Goal: Information Seeking & Learning: Learn about a topic

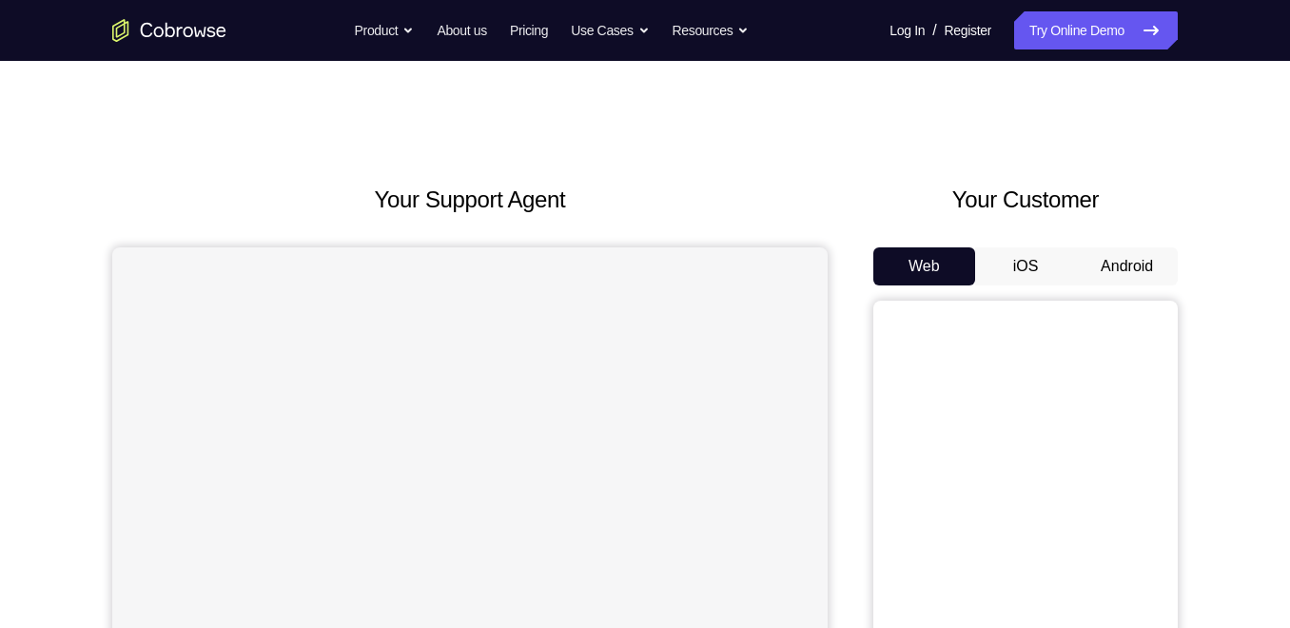
scroll to position [129, 0]
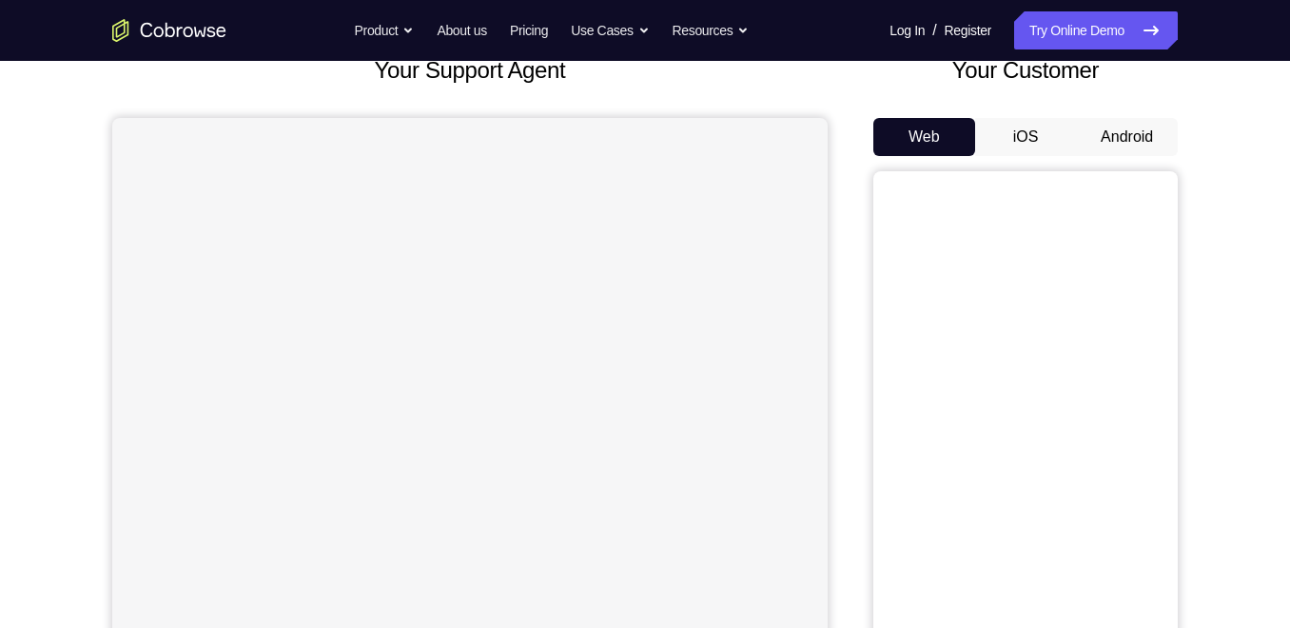
click at [1126, 121] on button "Android" at bounding box center [1127, 137] width 102 height 38
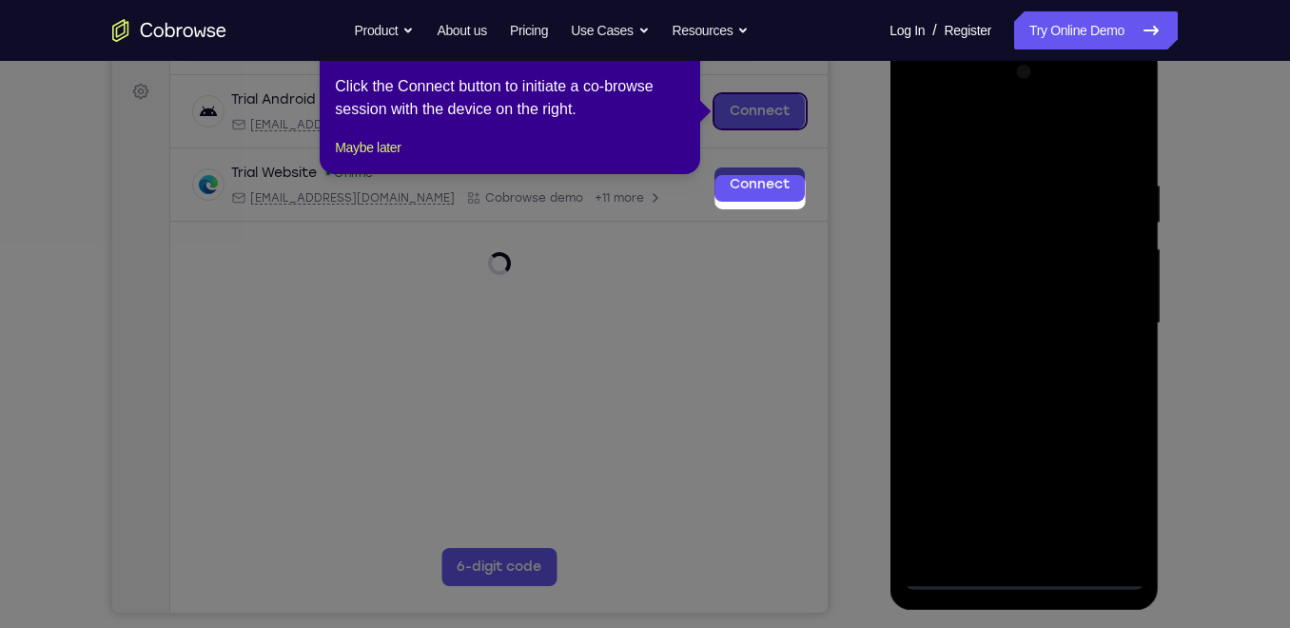
scroll to position [186, 0]
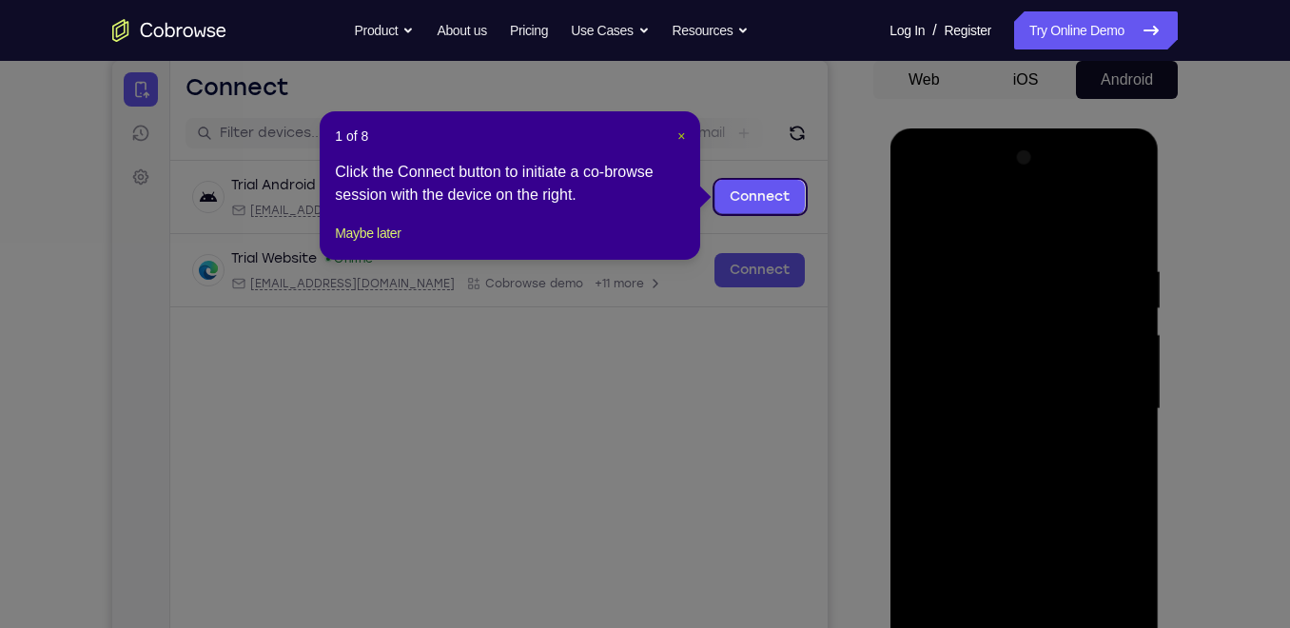
click at [678, 131] on span "×" at bounding box center [681, 135] width 8 height 15
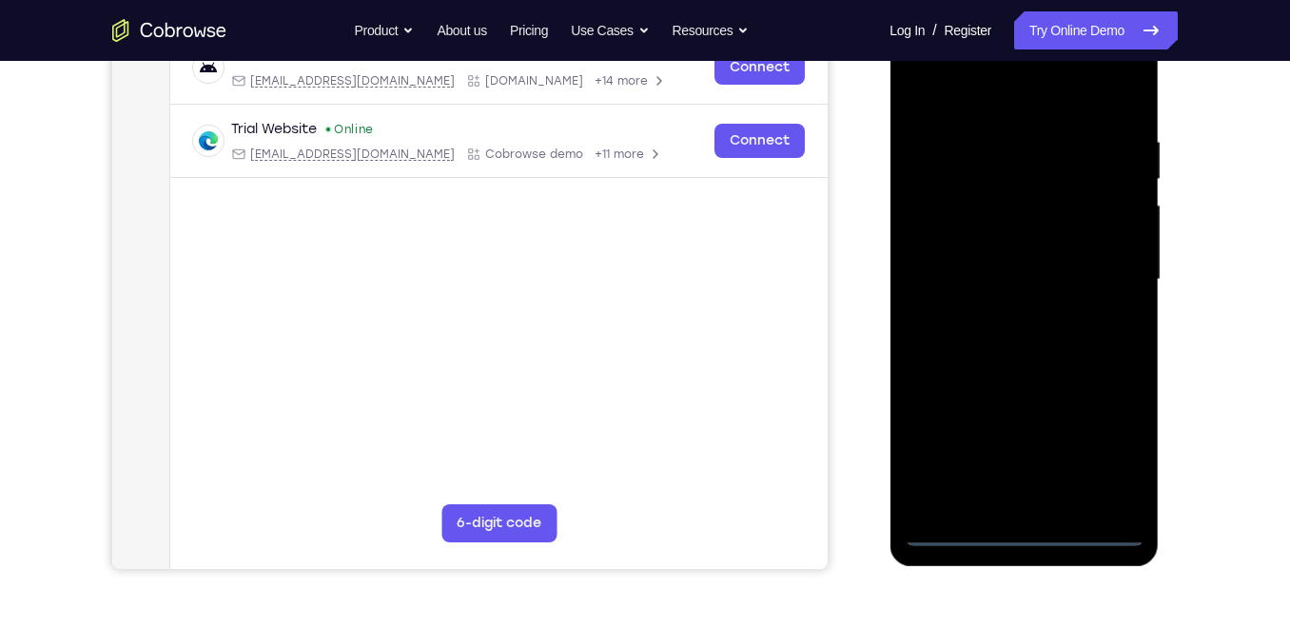
scroll to position [318, 0]
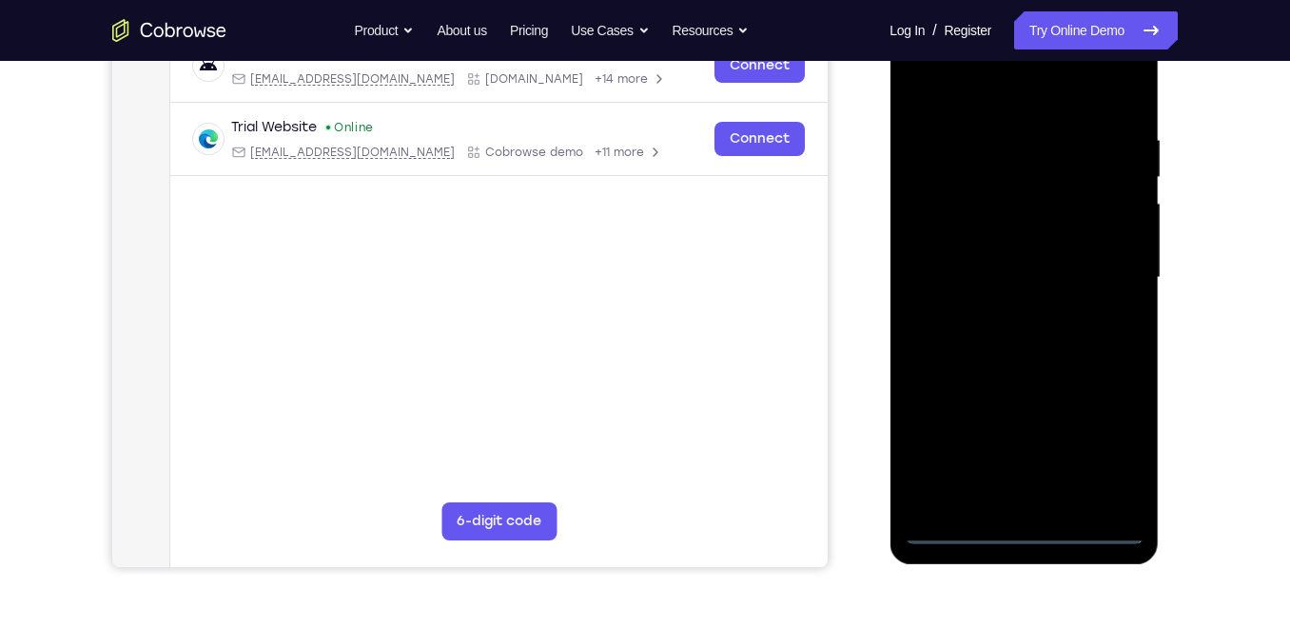
click at [1021, 533] on div at bounding box center [1024, 277] width 240 height 533
click at [1102, 449] on div at bounding box center [1024, 277] width 240 height 533
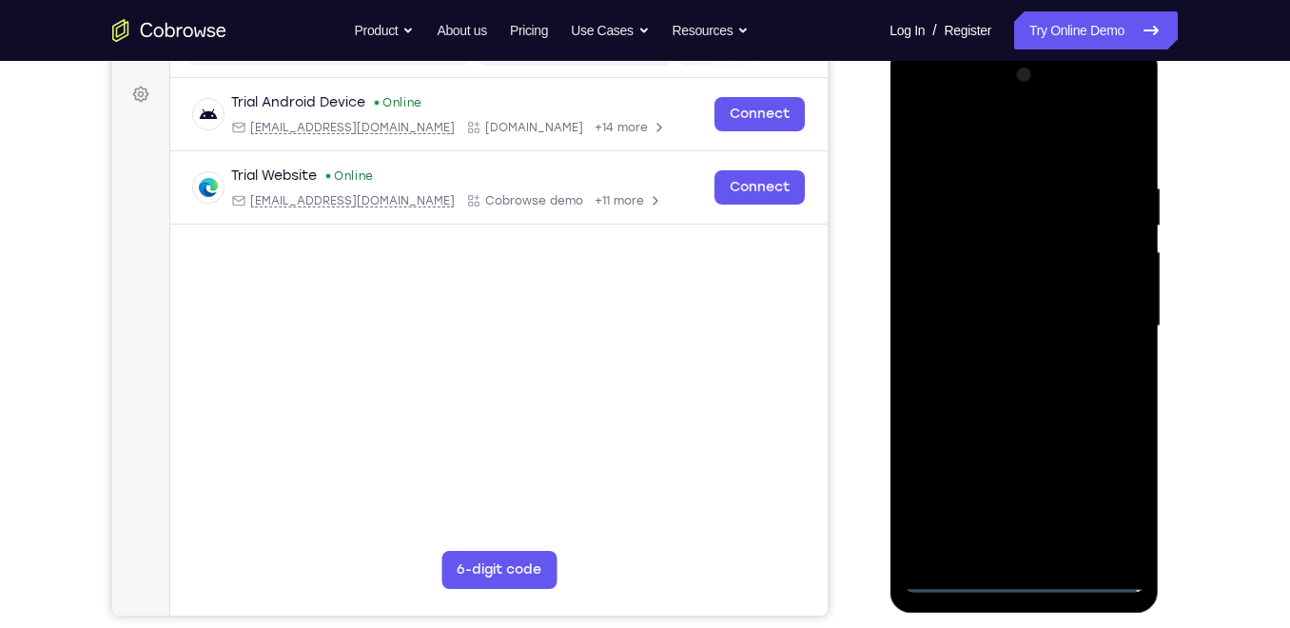
scroll to position [268, 0]
click at [1019, 157] on div at bounding box center [1024, 327] width 240 height 533
click at [1107, 322] on div at bounding box center [1024, 327] width 240 height 533
click at [994, 362] on div at bounding box center [1024, 327] width 240 height 533
click at [1033, 303] on div at bounding box center [1024, 327] width 240 height 533
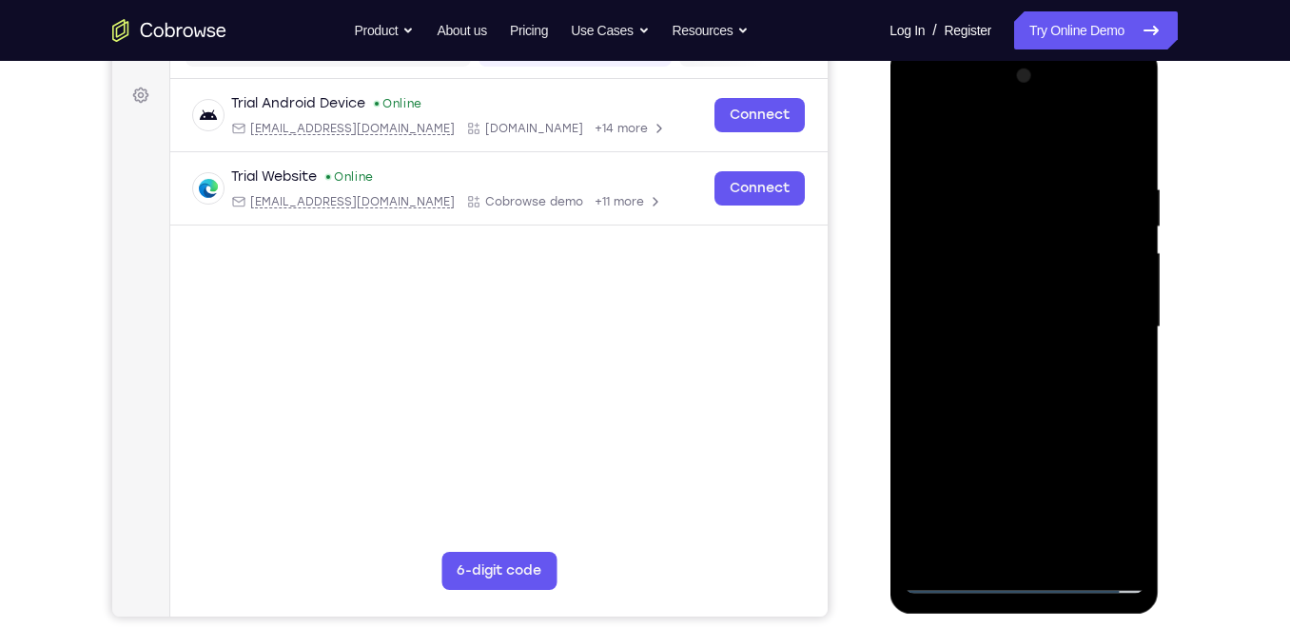
click at [1035, 324] on div at bounding box center [1024, 327] width 240 height 533
click at [1106, 104] on div at bounding box center [1024, 327] width 240 height 533
click at [923, 103] on div at bounding box center [1024, 327] width 240 height 533
click at [999, 262] on div at bounding box center [1024, 327] width 240 height 533
click at [1005, 327] on div at bounding box center [1024, 327] width 240 height 533
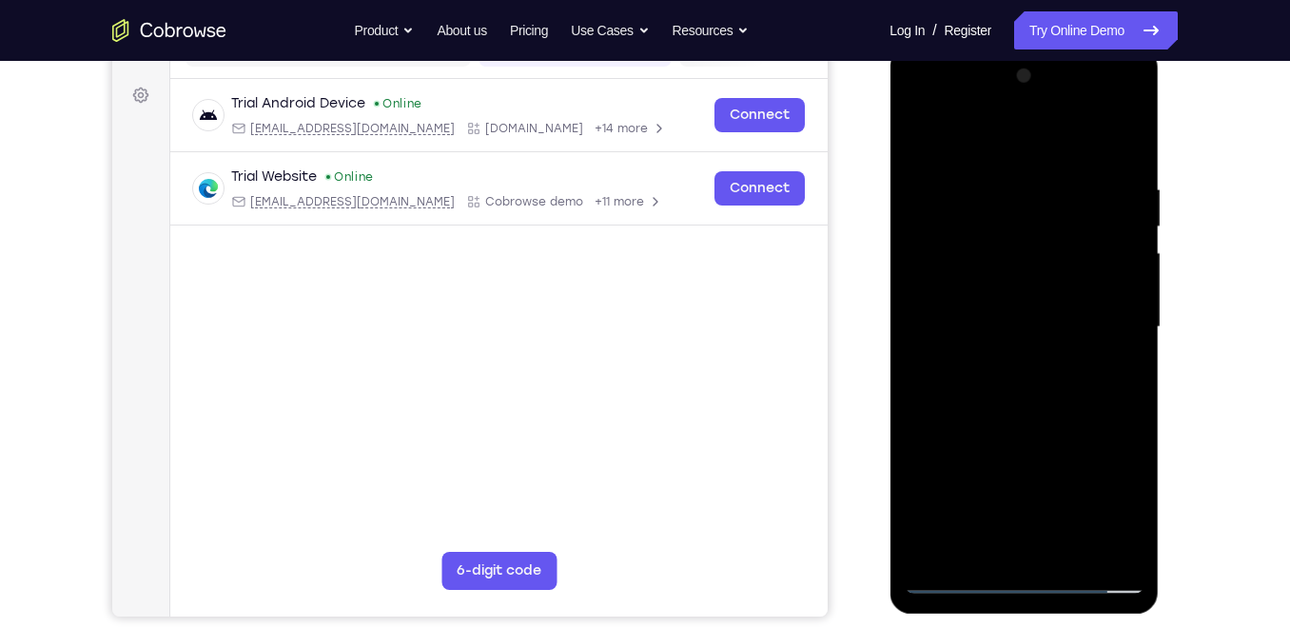
click at [1007, 343] on div at bounding box center [1024, 327] width 240 height 533
click at [1103, 103] on div at bounding box center [1024, 327] width 240 height 533
click at [1001, 132] on div at bounding box center [1024, 327] width 240 height 533
click at [1019, 392] on div at bounding box center [1024, 327] width 240 height 533
drag, startPoint x: 1029, startPoint y: 139, endPoint x: 1041, endPoint y: 55, distance: 84.5
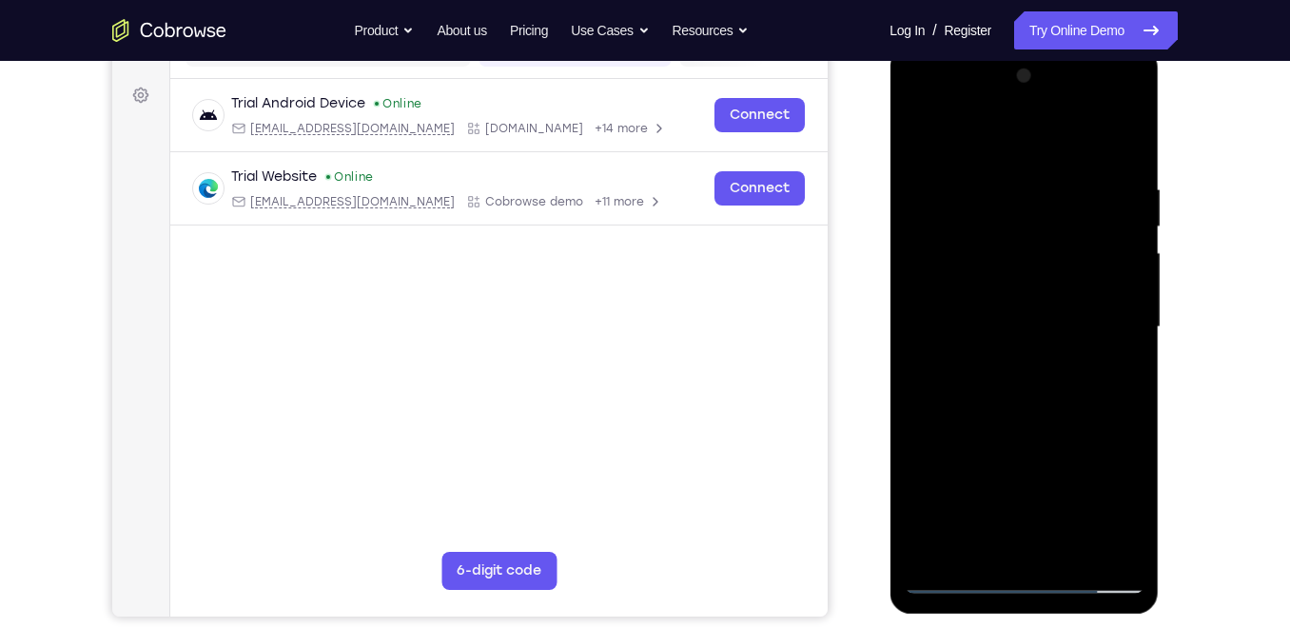
click at [1041, 55] on div at bounding box center [1023, 330] width 269 height 567
click at [1026, 405] on div at bounding box center [1024, 327] width 240 height 533
click at [1026, 398] on div at bounding box center [1024, 327] width 240 height 533
click at [1049, 407] on div at bounding box center [1024, 327] width 240 height 533
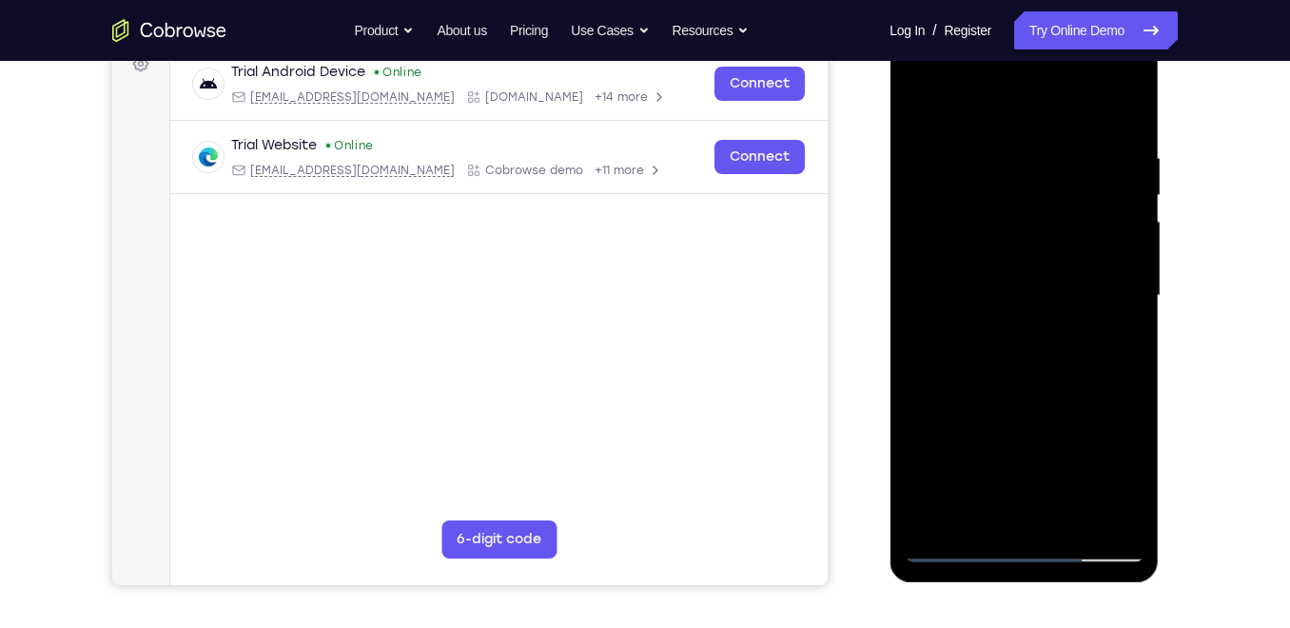
scroll to position [283, 0]
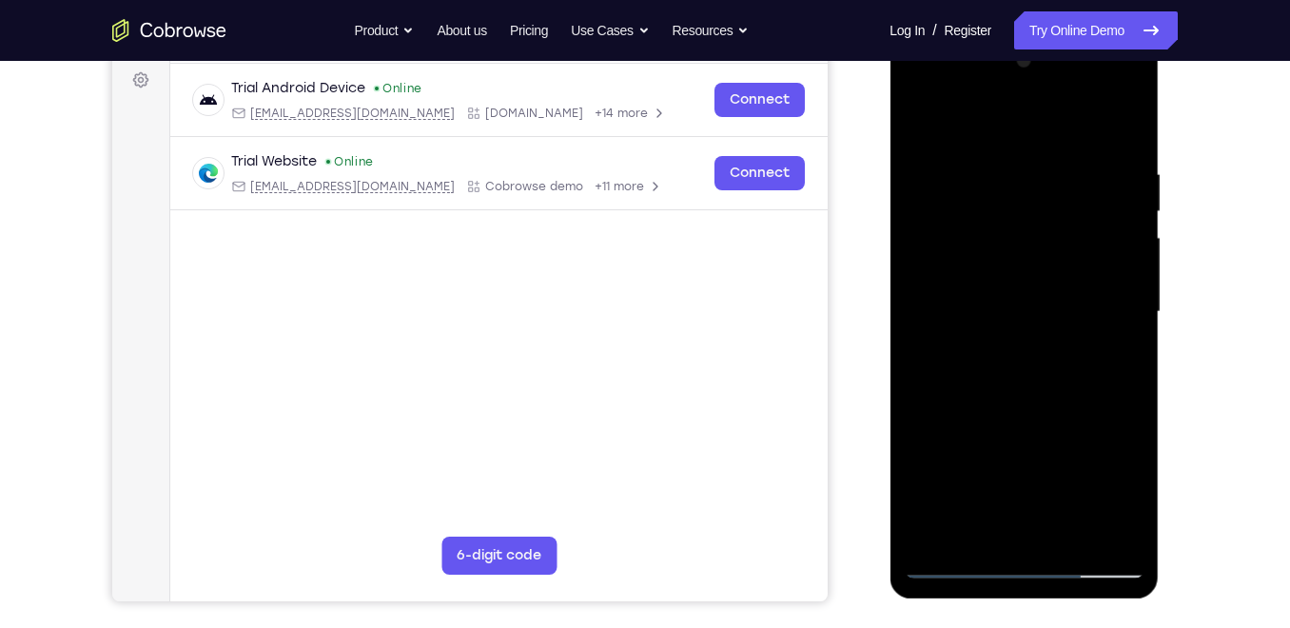
click at [994, 162] on div at bounding box center [1024, 312] width 240 height 533
click at [1104, 256] on div at bounding box center [1024, 312] width 240 height 533
click at [1109, 260] on div at bounding box center [1024, 312] width 240 height 533
click at [1124, 128] on div at bounding box center [1024, 312] width 240 height 533
click at [1128, 117] on div at bounding box center [1024, 312] width 240 height 533
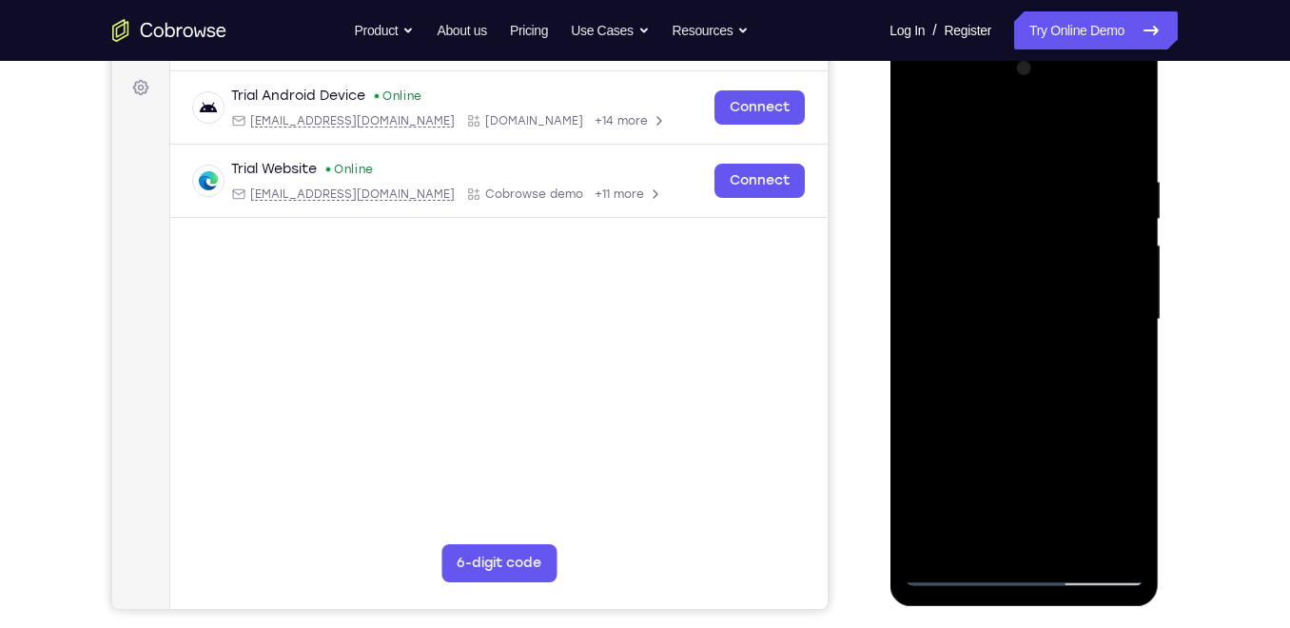
scroll to position [308, 0]
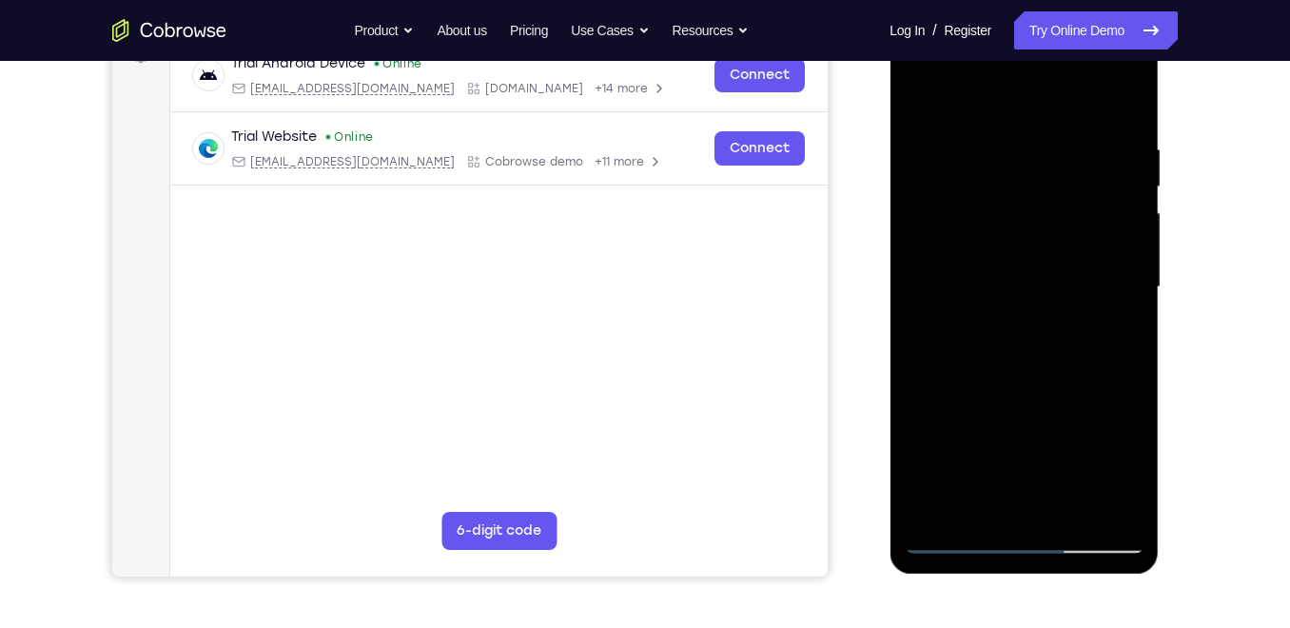
click at [935, 512] on div at bounding box center [1024, 287] width 240 height 533
click at [1130, 114] on div at bounding box center [1024, 287] width 240 height 533
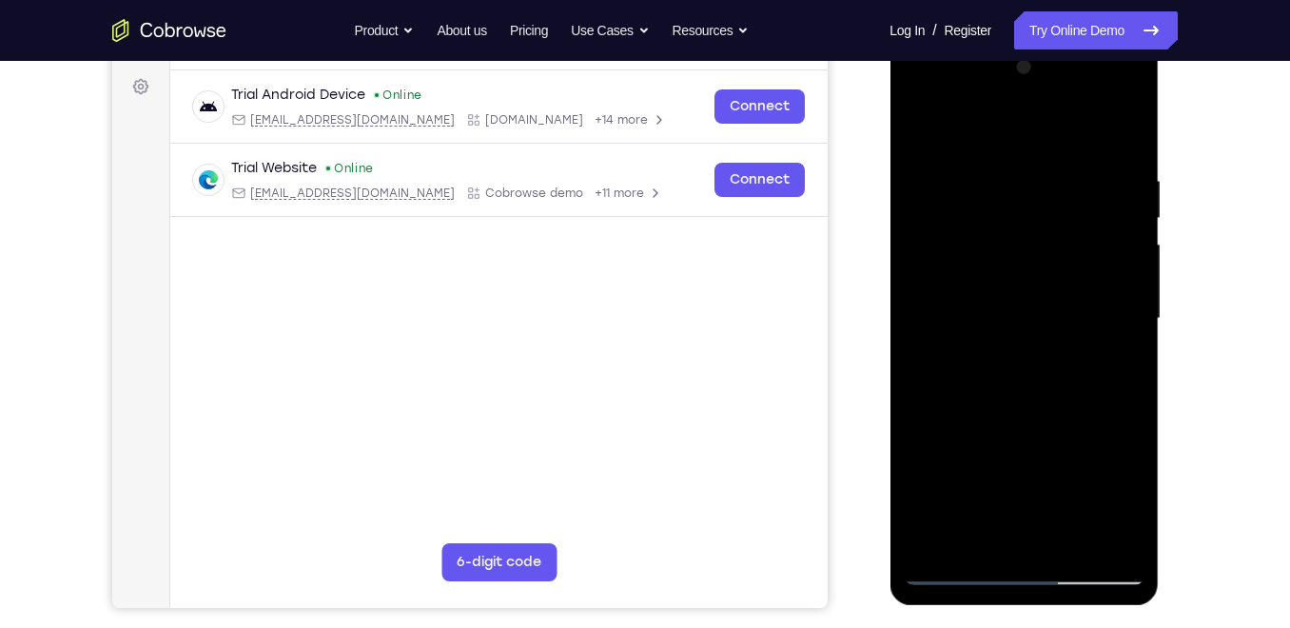
scroll to position [276, 0]
click at [1122, 137] on div at bounding box center [1024, 319] width 240 height 533
click at [1106, 96] on div at bounding box center [1024, 319] width 240 height 533
click at [1006, 164] on div at bounding box center [1024, 319] width 240 height 533
drag, startPoint x: 998, startPoint y: 414, endPoint x: 1002, endPoint y: 429, distance: 15.7
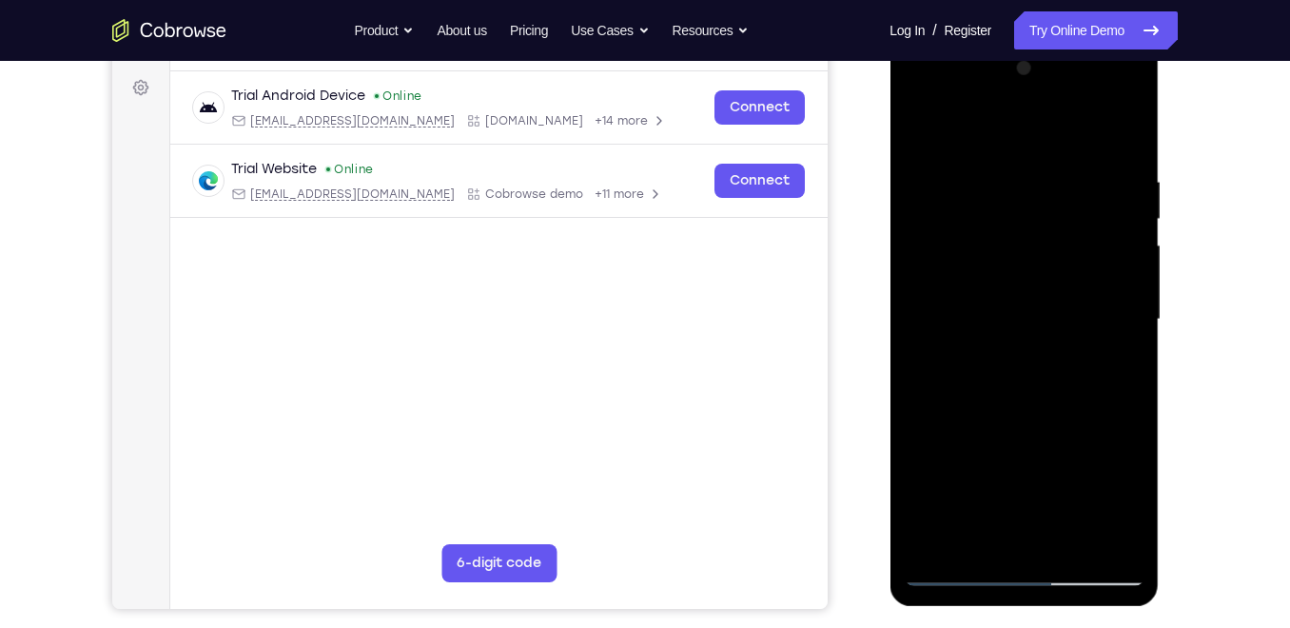
click at [1002, 429] on div at bounding box center [1024, 319] width 240 height 533
click at [1058, 294] on div at bounding box center [1024, 319] width 240 height 533
drag, startPoint x: 1055, startPoint y: 432, endPoint x: 1090, endPoint y: 268, distance: 167.4
click at [1090, 268] on div at bounding box center [1024, 319] width 240 height 533
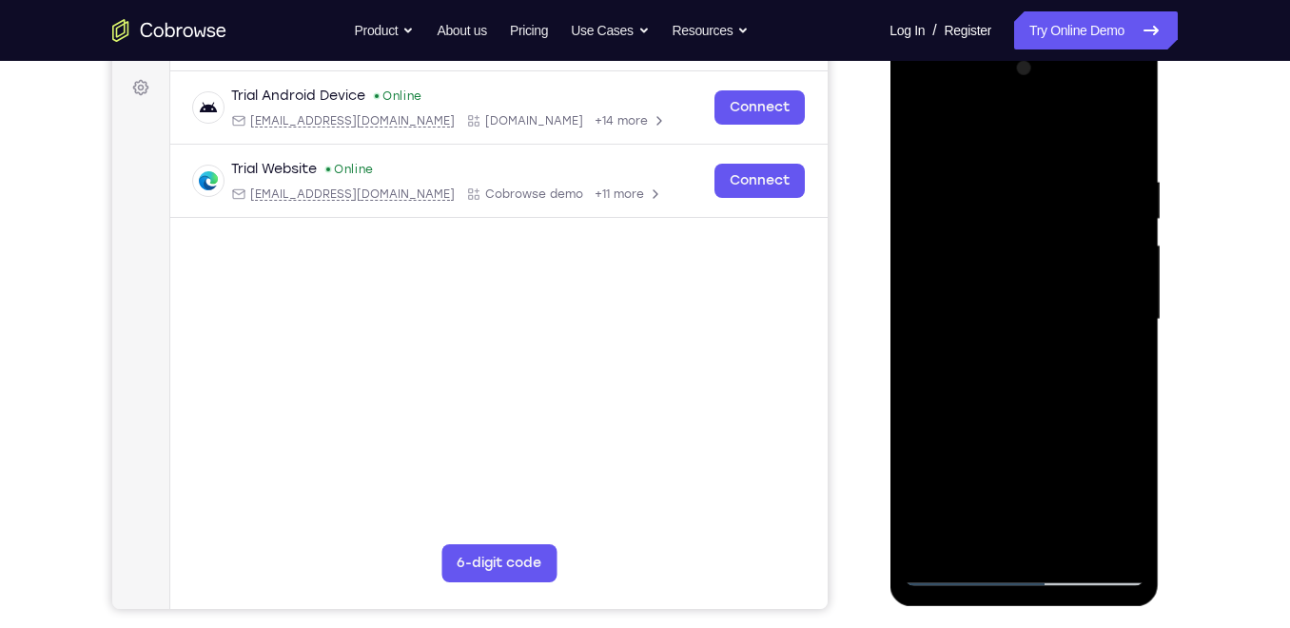
click at [1024, 538] on div at bounding box center [1024, 319] width 240 height 533
click at [971, 282] on div at bounding box center [1024, 319] width 240 height 533
click at [1014, 350] on div at bounding box center [1024, 319] width 240 height 533
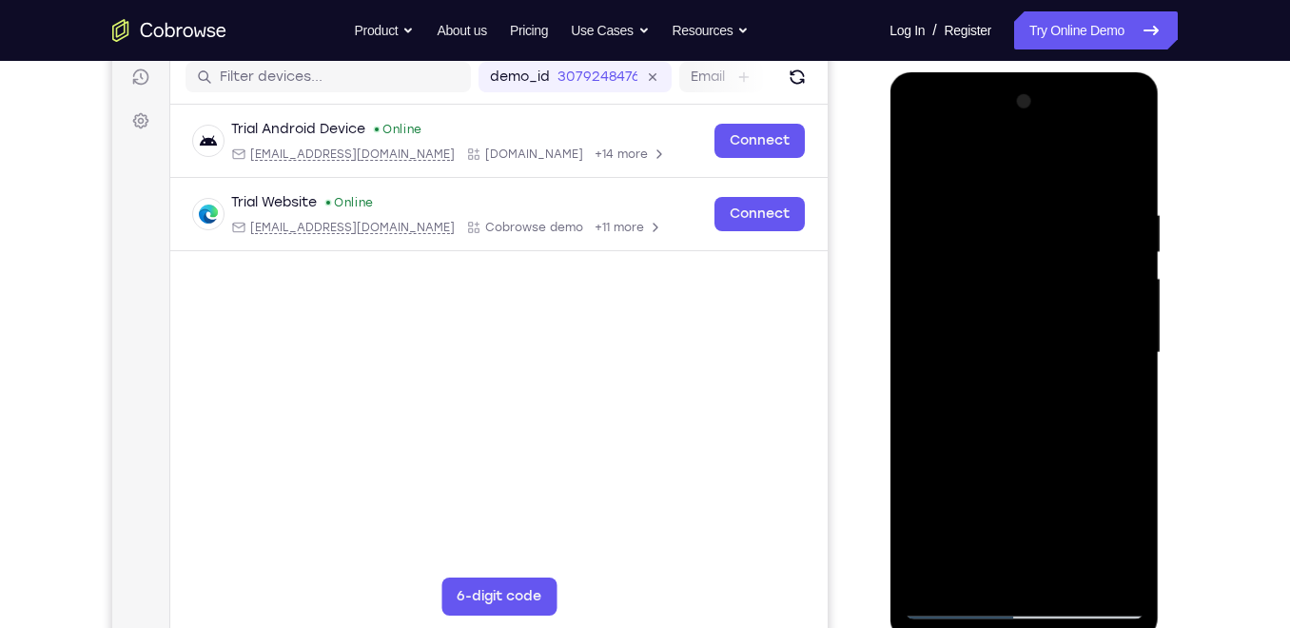
scroll to position [242, 0]
click at [964, 185] on div at bounding box center [1024, 354] width 240 height 533
click at [1129, 130] on div at bounding box center [1024, 354] width 240 height 533
click at [1124, 124] on div at bounding box center [1024, 354] width 240 height 533
click at [1127, 128] on div at bounding box center [1024, 354] width 240 height 533
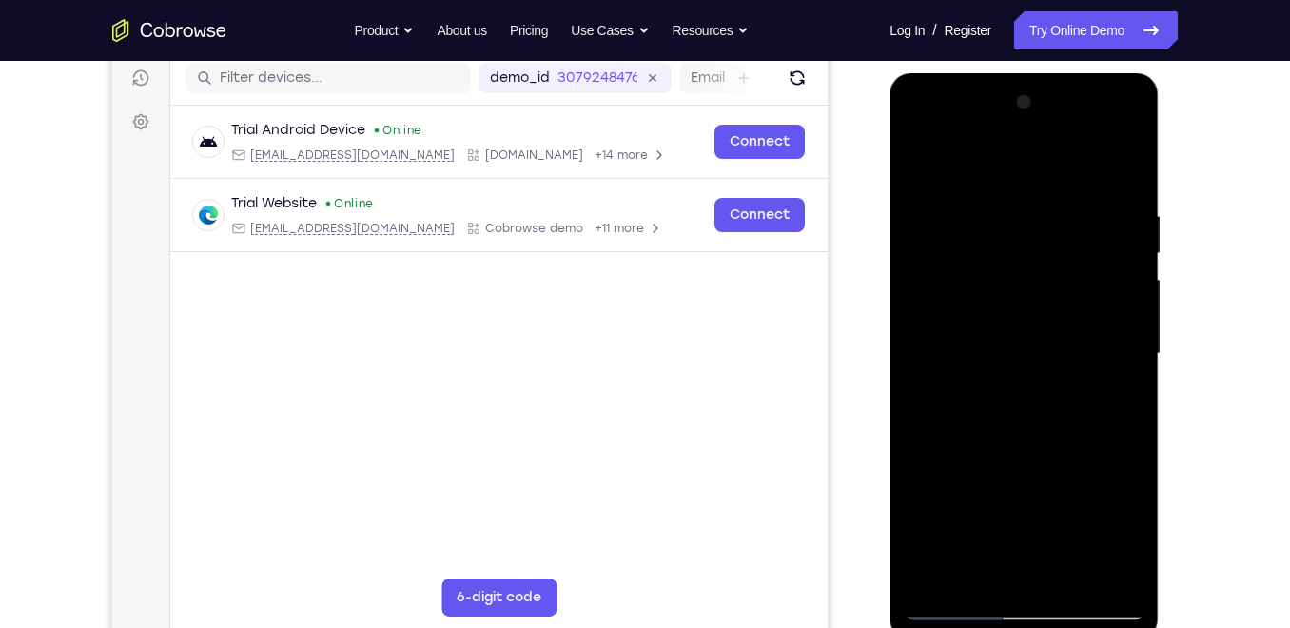
scroll to position [244, 0]
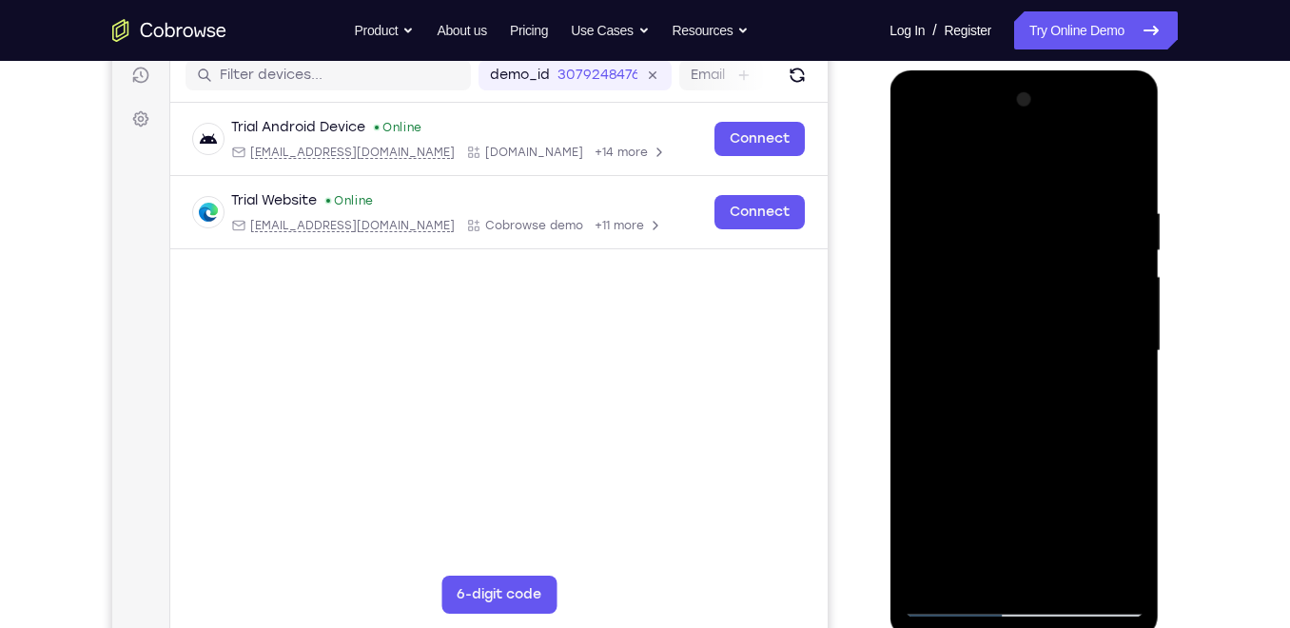
click at [1104, 486] on div at bounding box center [1024, 351] width 240 height 533
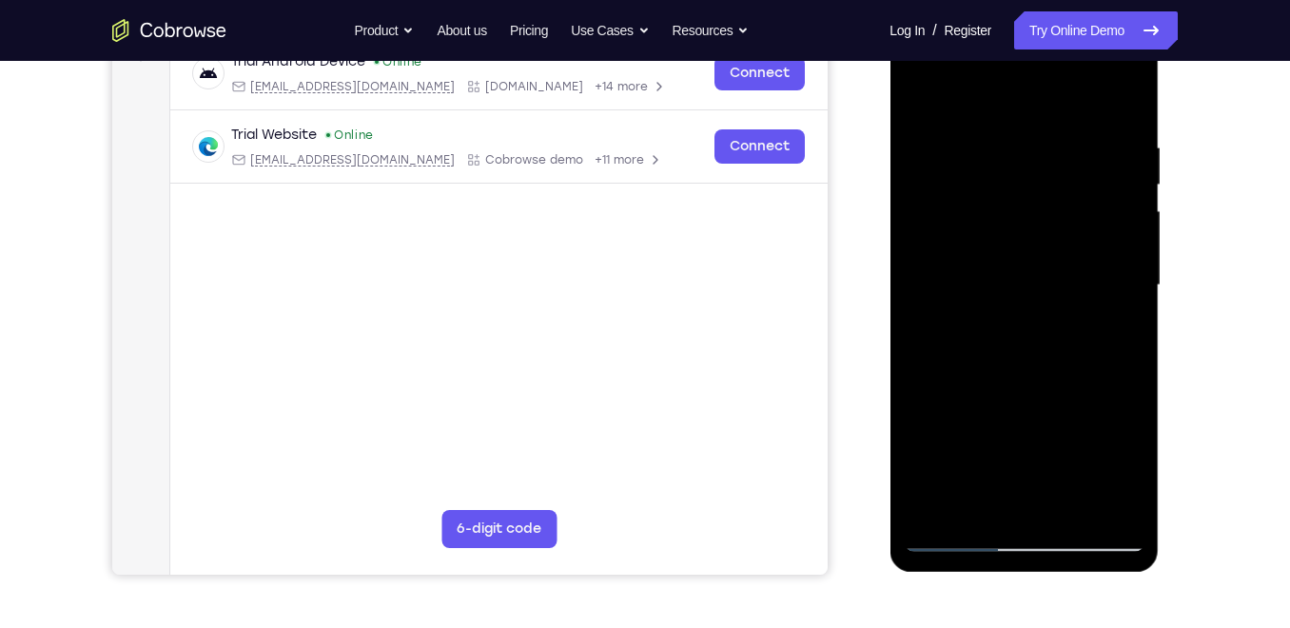
scroll to position [311, 0]
click at [1057, 204] on div at bounding box center [1024, 284] width 240 height 533
click at [1093, 318] on div at bounding box center [1024, 284] width 240 height 533
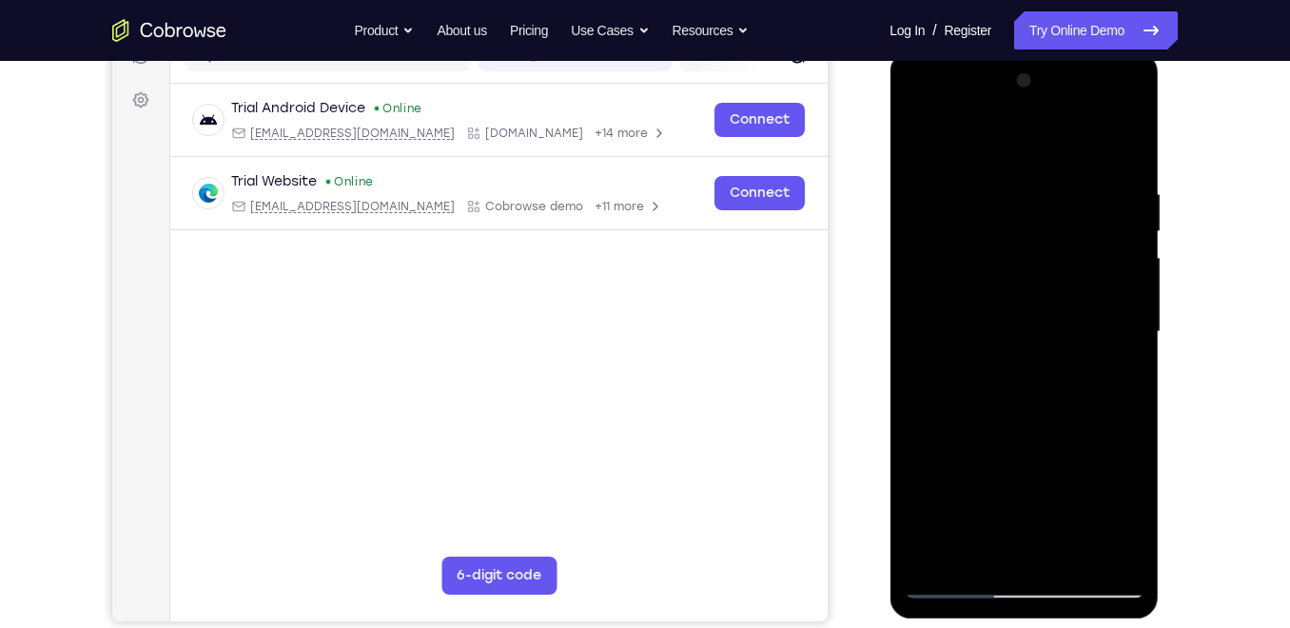
scroll to position [263, 0]
click at [1052, 121] on div at bounding box center [1024, 333] width 240 height 533
click at [1041, 150] on div at bounding box center [1024, 333] width 240 height 533
click at [935, 134] on div at bounding box center [1024, 333] width 240 height 533
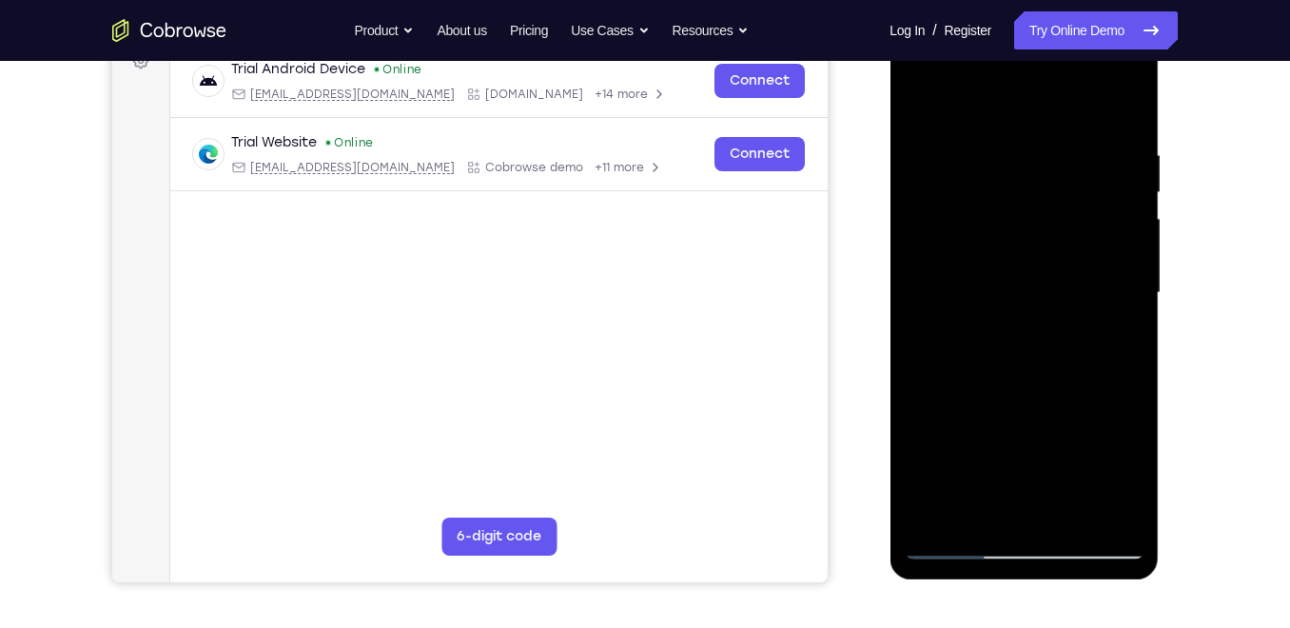
scroll to position [304, 0]
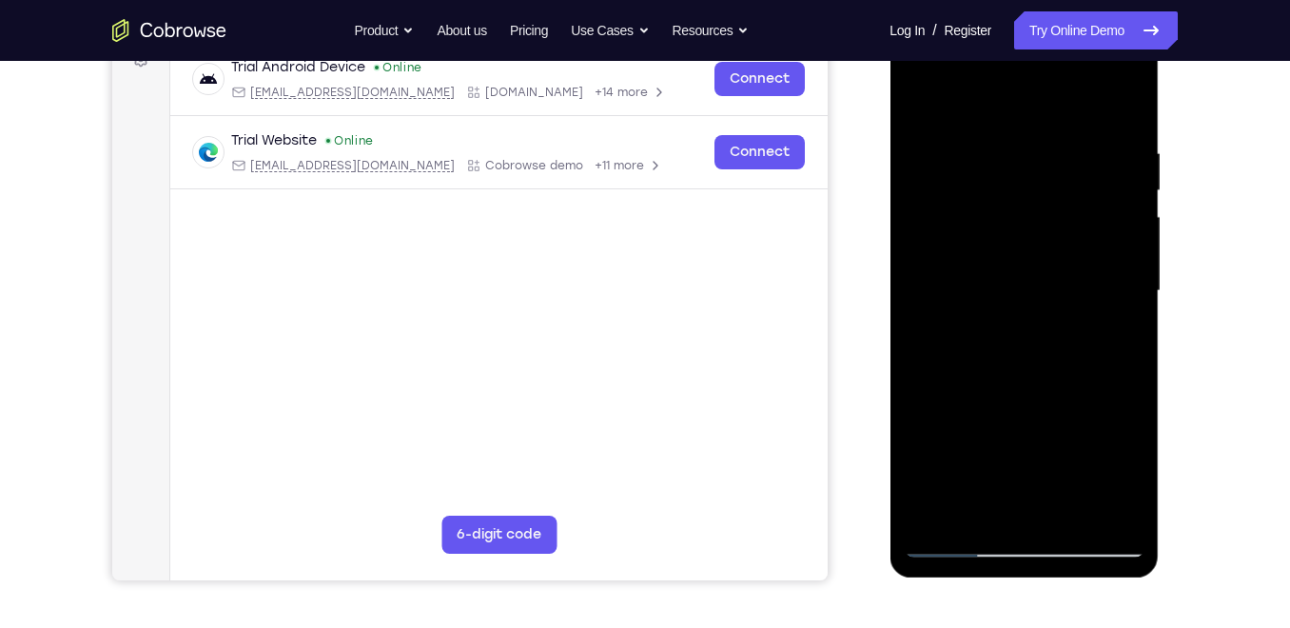
click at [964, 100] on div at bounding box center [1024, 291] width 240 height 533
click at [959, 96] on div at bounding box center [1024, 291] width 240 height 533
click at [942, 99] on div at bounding box center [1024, 291] width 240 height 533
click at [1064, 182] on div at bounding box center [1024, 291] width 240 height 533
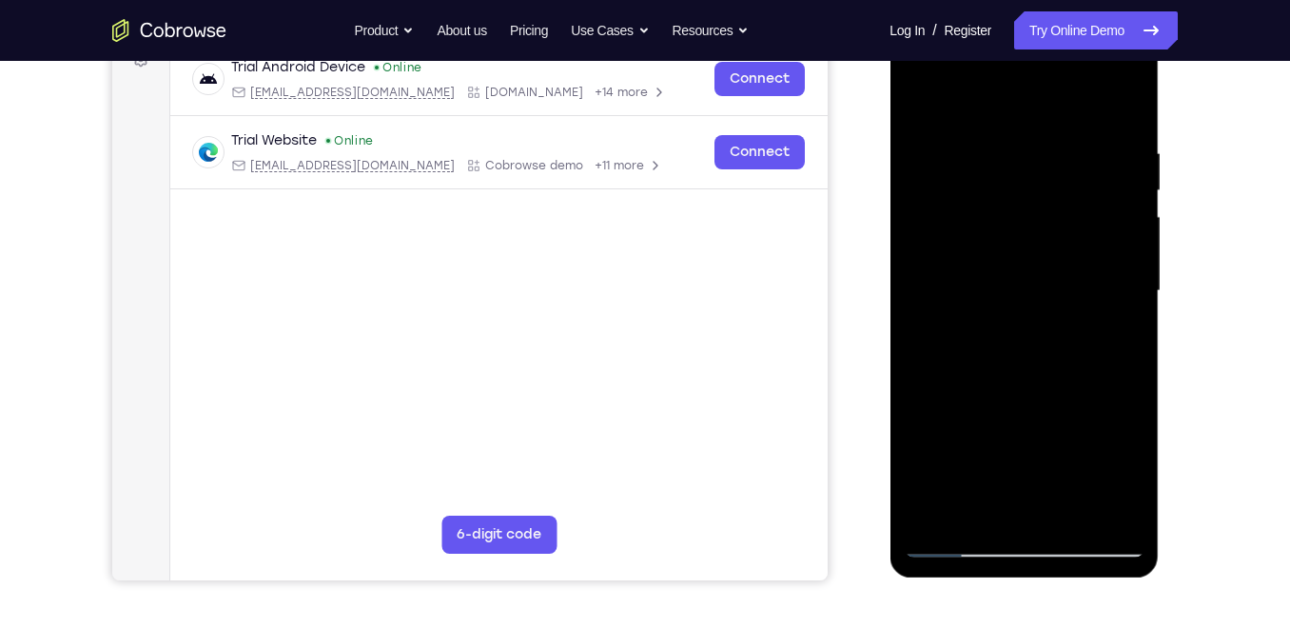
drag, startPoint x: 1102, startPoint y: 270, endPoint x: 925, endPoint y: 279, distance: 177.1
click at [925, 279] on div at bounding box center [1024, 291] width 240 height 533
click at [1118, 287] on div at bounding box center [1024, 291] width 240 height 533
click at [1128, 252] on div at bounding box center [1024, 291] width 240 height 533
click at [1139, 298] on div at bounding box center [1024, 291] width 240 height 533
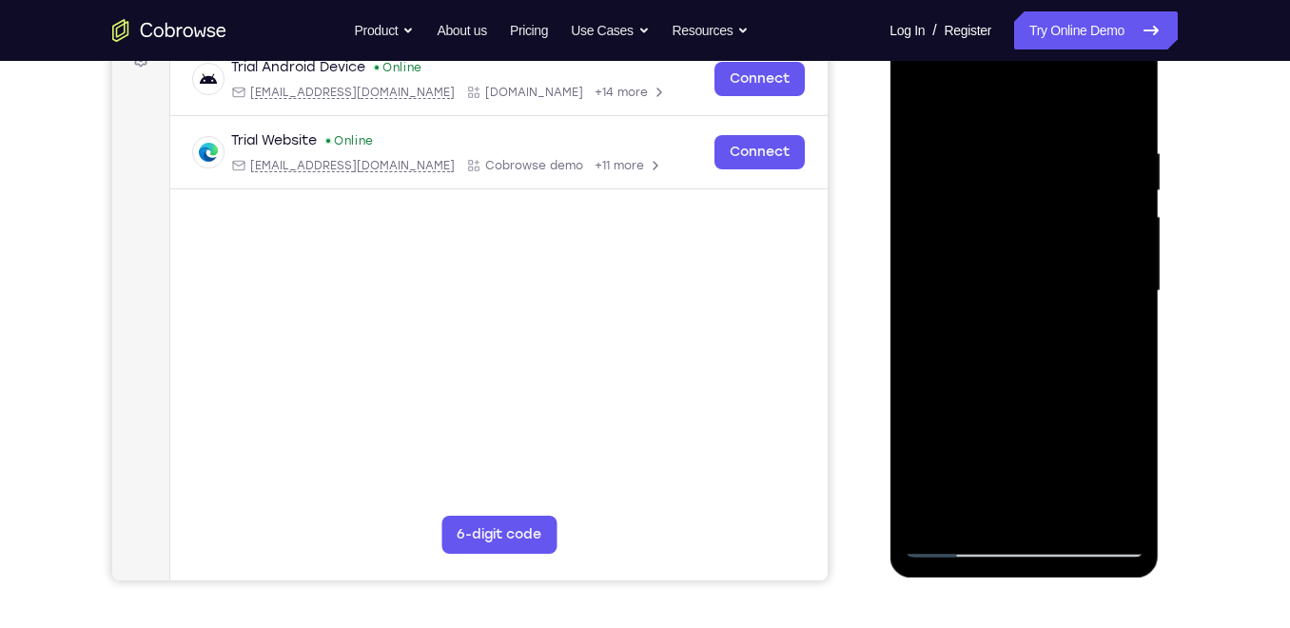
drag, startPoint x: 1089, startPoint y: 261, endPoint x: 1017, endPoint y: 262, distance: 72.3
click at [1017, 262] on div at bounding box center [1024, 291] width 240 height 533
click at [932, 450] on div at bounding box center [1024, 291] width 240 height 533
click at [1120, 298] on div at bounding box center [1024, 291] width 240 height 533
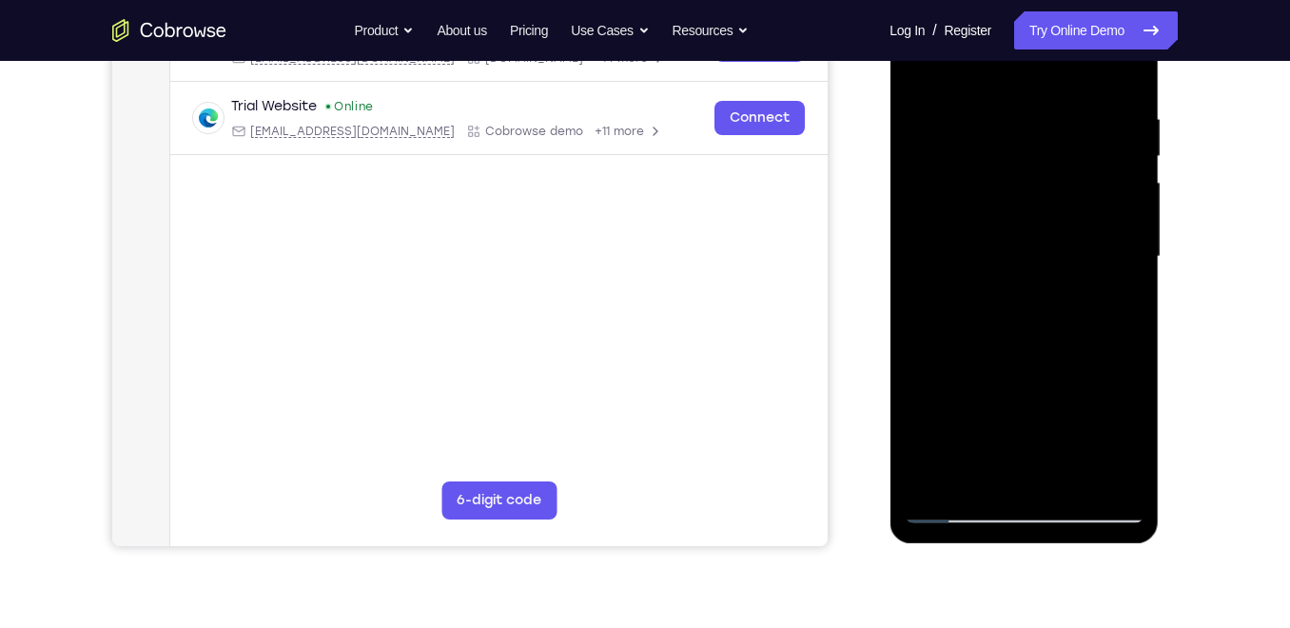
scroll to position [340, 0]
drag, startPoint x: 1137, startPoint y: 352, endPoint x: 2056, endPoint y: 285, distance: 921.4
click at [1161, 310] on html "Online web based iOS Simulators and Android Emulators. Run iPhone, iPad, Mobile…" at bounding box center [1024, 260] width 271 height 571
drag, startPoint x: 944, startPoint y: 374, endPoint x: 1034, endPoint y: 157, distance: 235.0
click at [1034, 157] on div at bounding box center [1024, 256] width 240 height 533
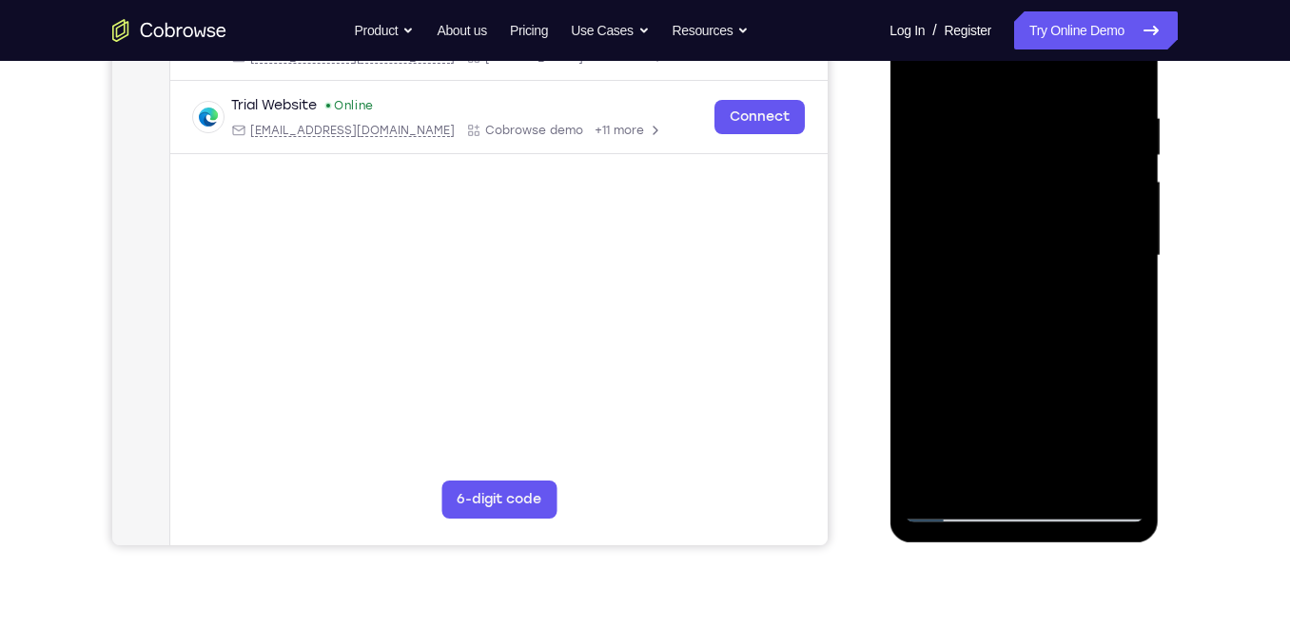
click at [1013, 318] on div at bounding box center [1024, 256] width 240 height 533
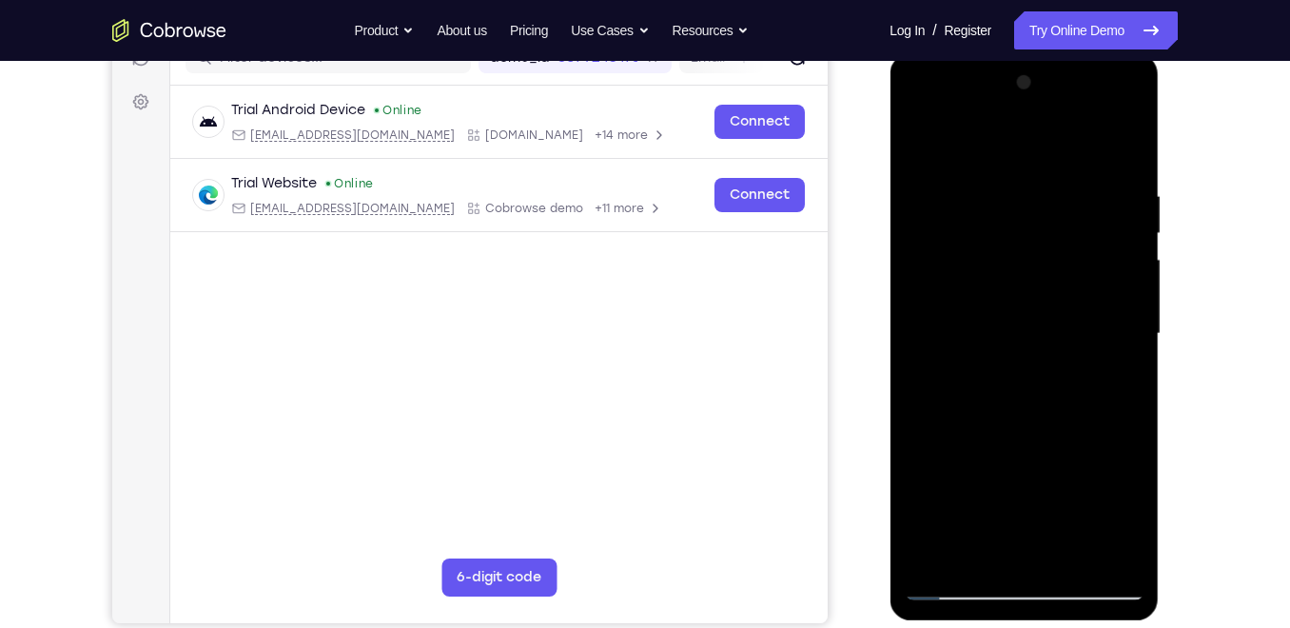
scroll to position [260, 0]
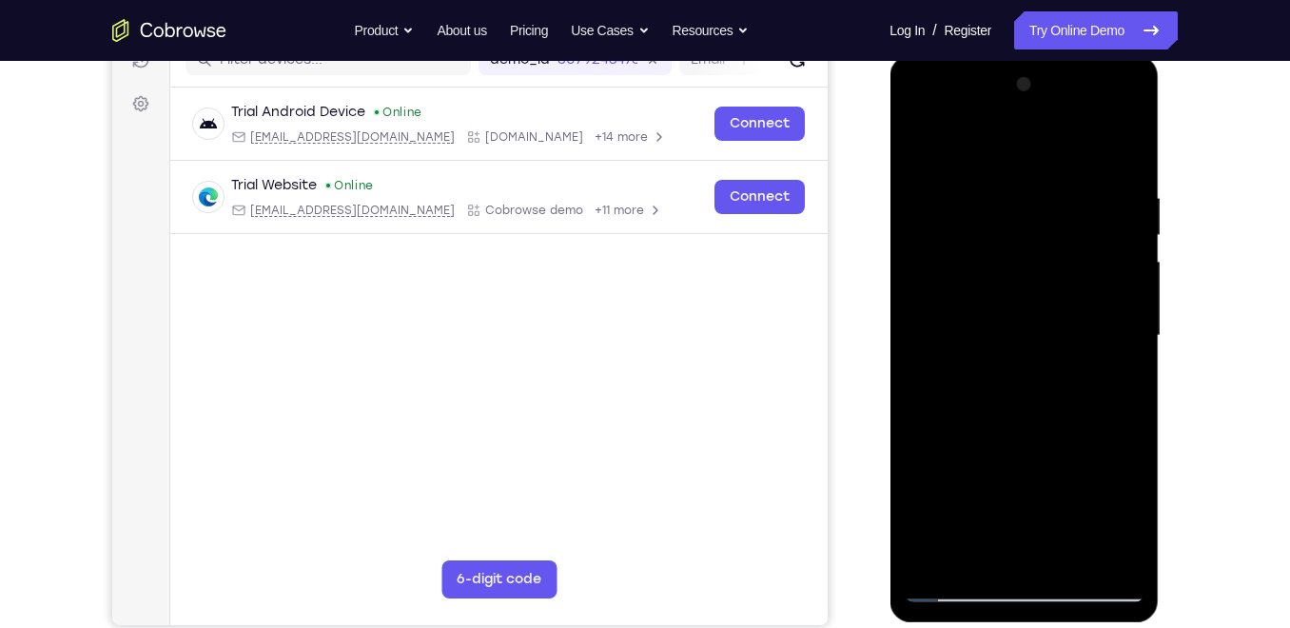
click at [1124, 115] on div at bounding box center [1024, 335] width 240 height 533
click at [1121, 467] on div at bounding box center [1024, 335] width 240 height 533
click at [963, 583] on div at bounding box center [1024, 335] width 240 height 533
drag, startPoint x: 1097, startPoint y: 230, endPoint x: 1119, endPoint y: 248, distance: 28.4
click at [1119, 248] on div at bounding box center [1024, 335] width 240 height 533
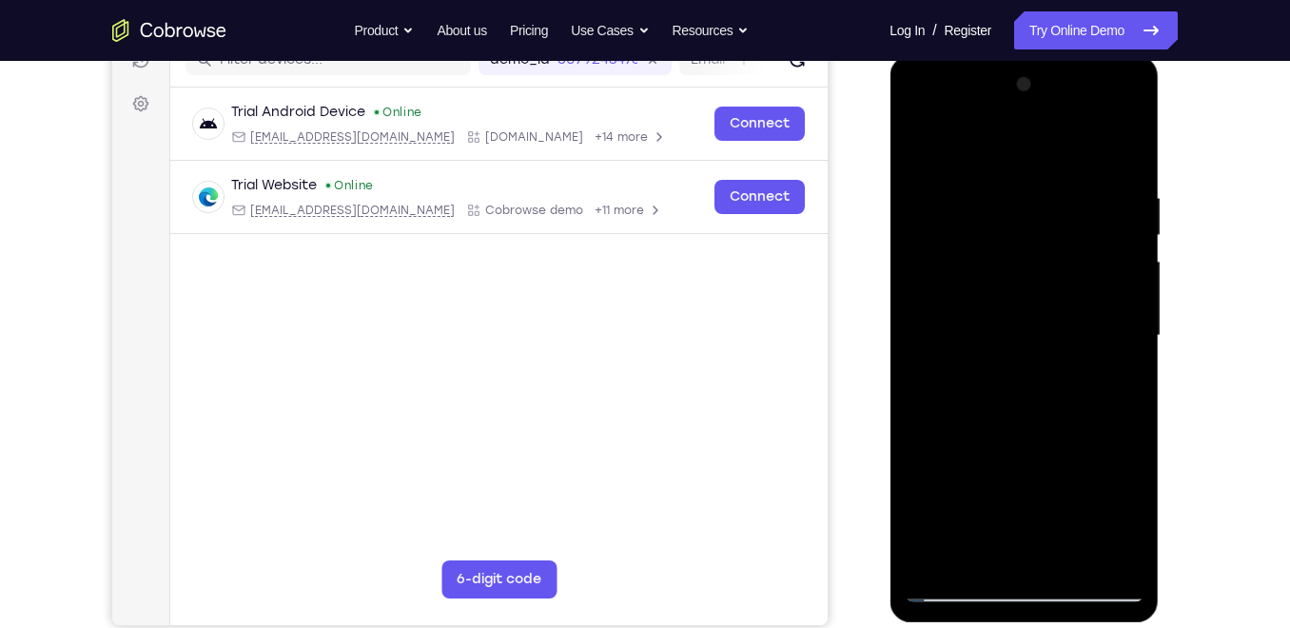
click at [955, 166] on div at bounding box center [1024, 335] width 240 height 533
click at [1017, 238] on div at bounding box center [1024, 335] width 240 height 533
click at [1073, 190] on div at bounding box center [1024, 335] width 240 height 533
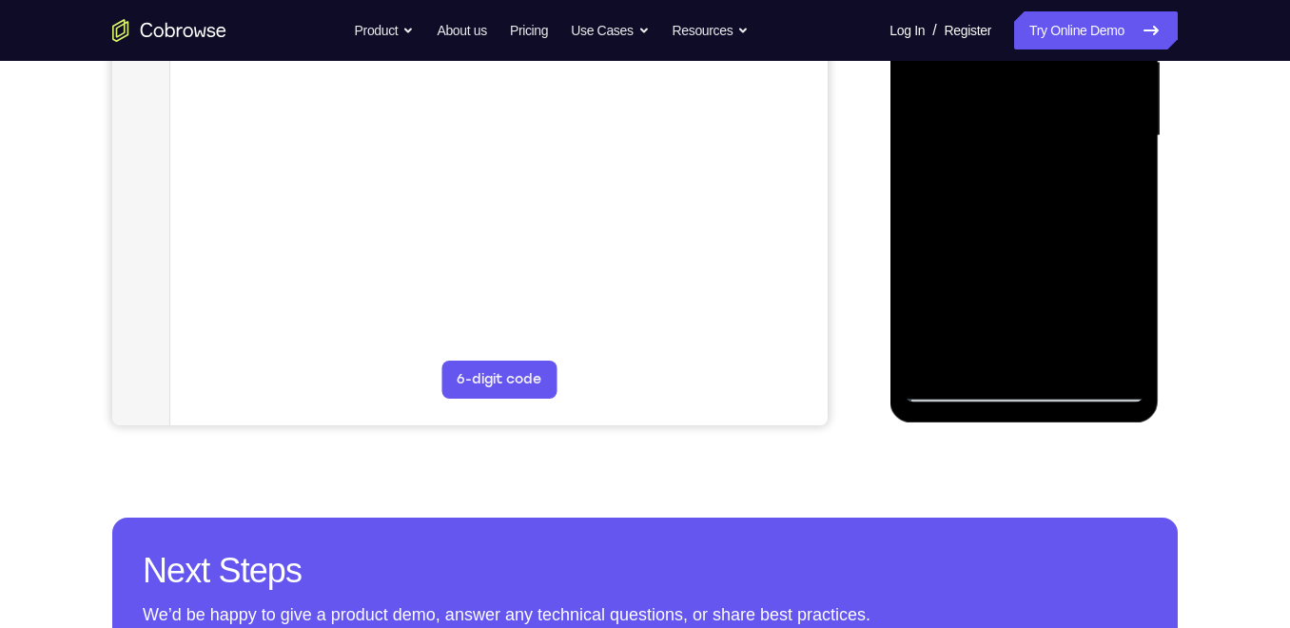
scroll to position [460, 0]
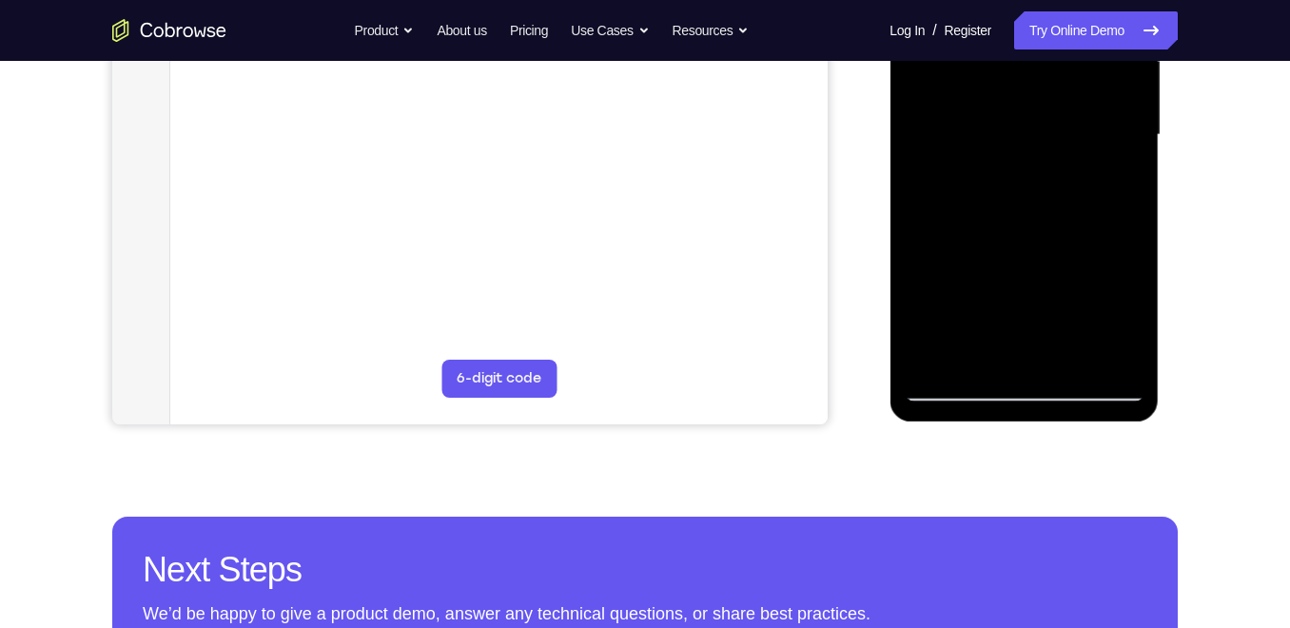
click at [961, 382] on div at bounding box center [1024, 135] width 240 height 533
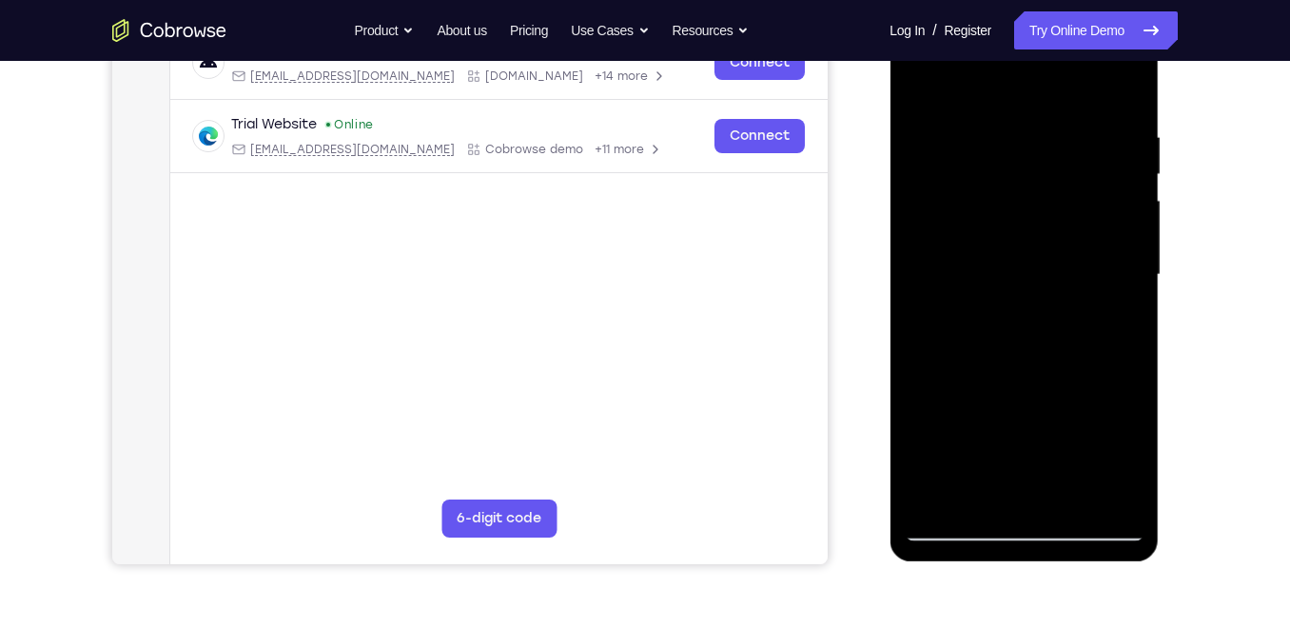
scroll to position [314, 0]
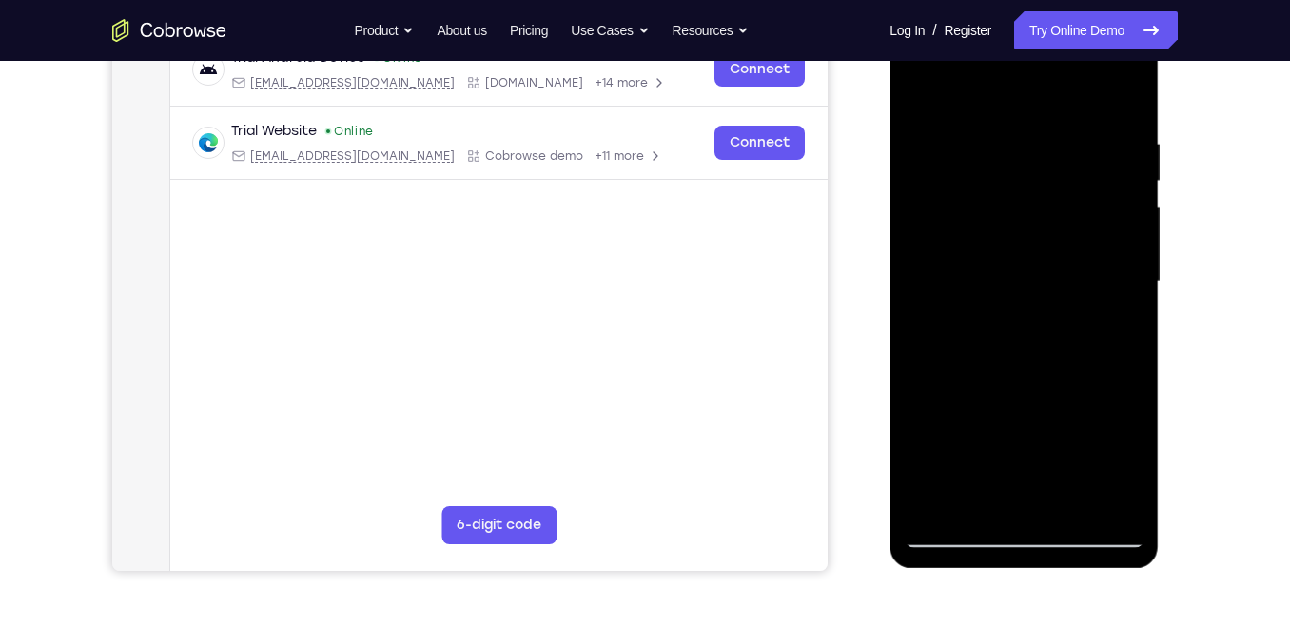
click at [1020, 89] on div at bounding box center [1024, 281] width 240 height 533
